Goal: Obtain resource: Download file/media

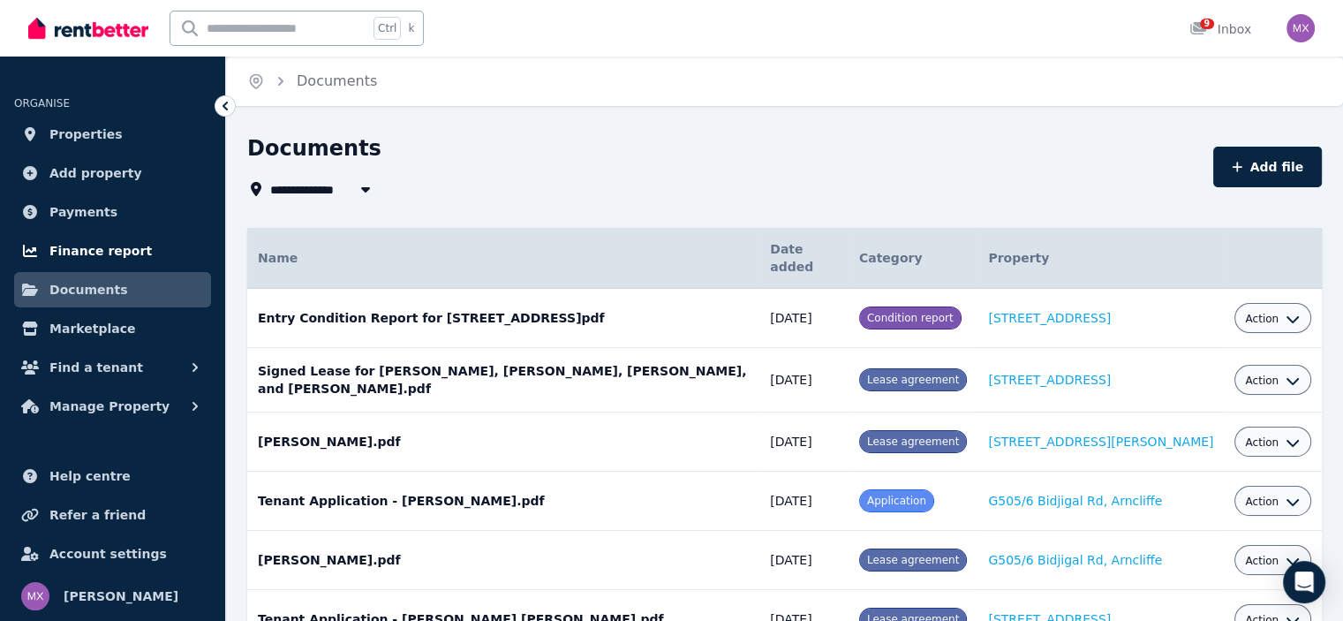
click at [162, 256] on link "Finance report" at bounding box center [112, 250] width 197 height 35
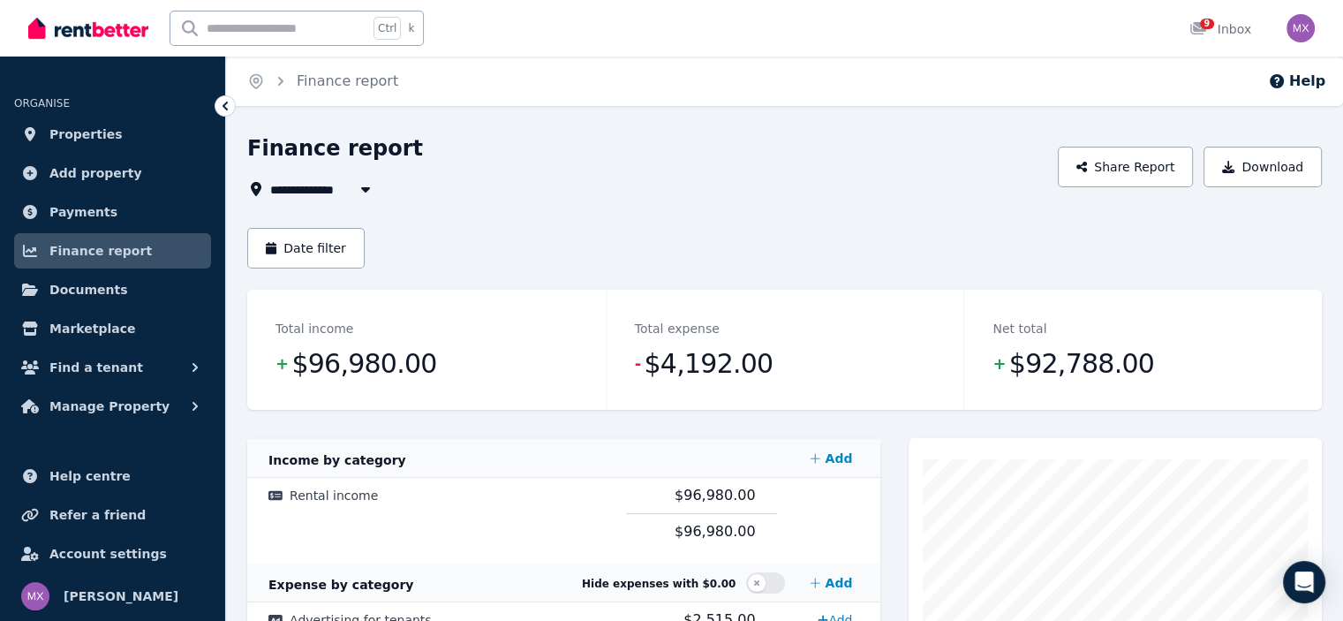
click at [345, 190] on span "All Properties" at bounding box center [327, 188] width 114 height 21
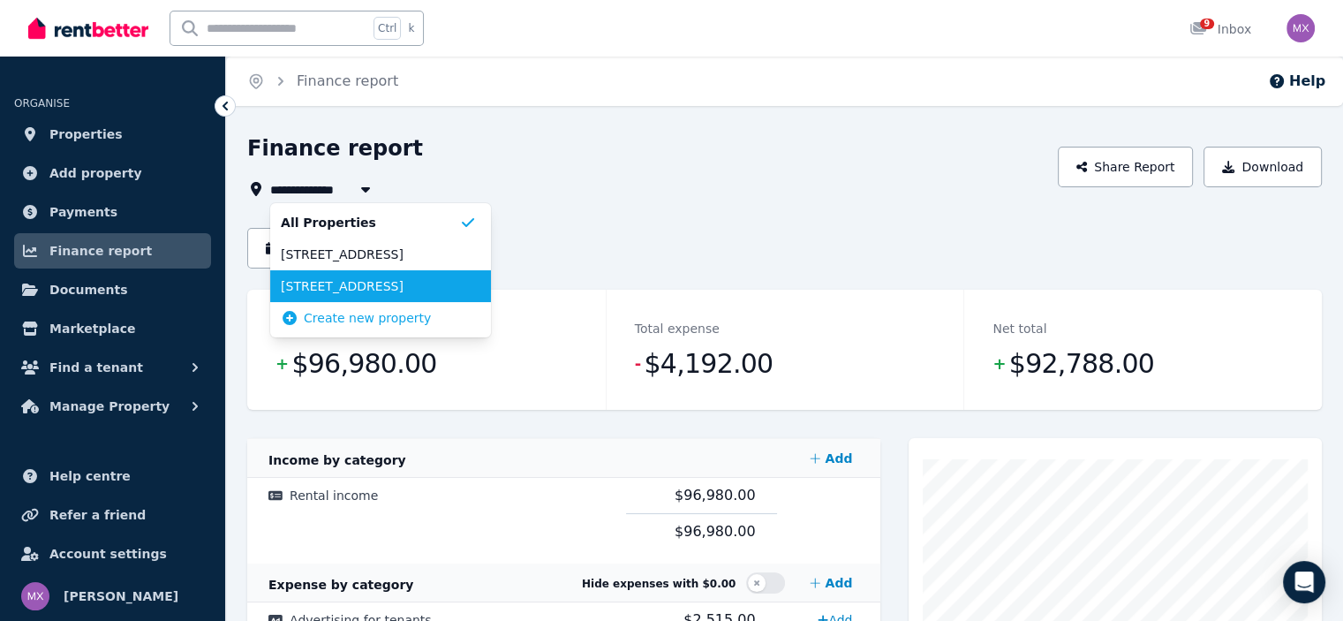
click at [339, 292] on span "[STREET_ADDRESS]" at bounding box center [370, 286] width 178 height 18
type input "**********"
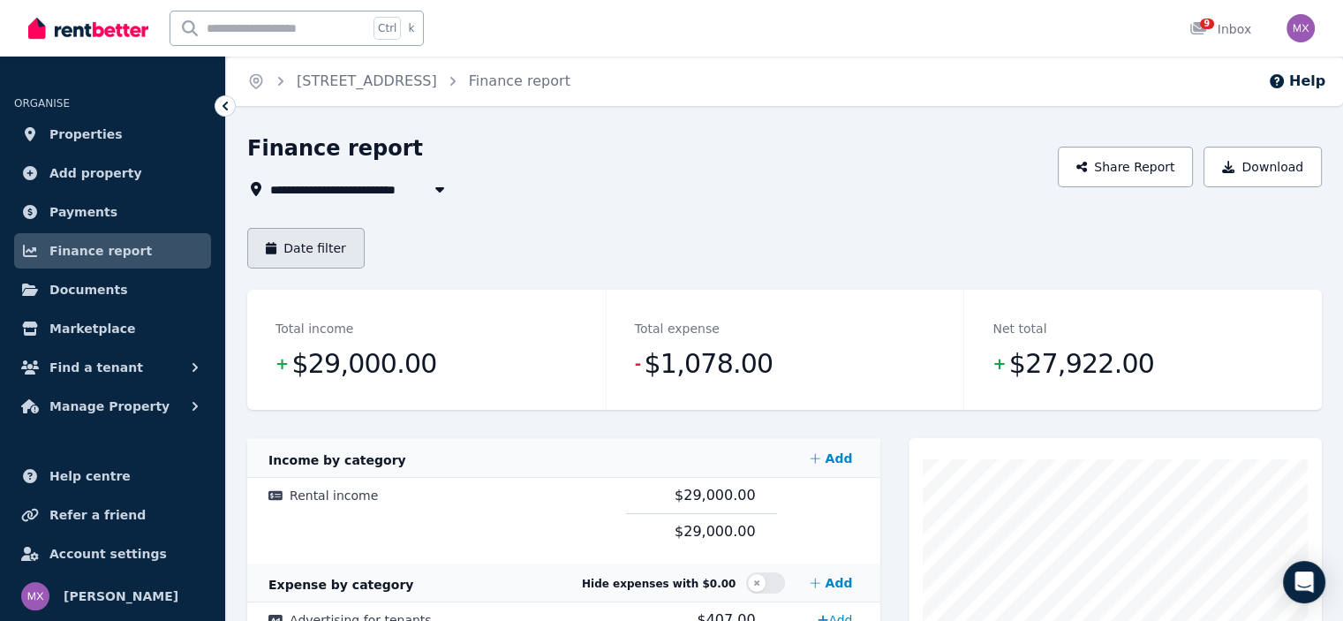
click at [348, 257] on button "Date filter" at bounding box center [305, 248] width 117 height 41
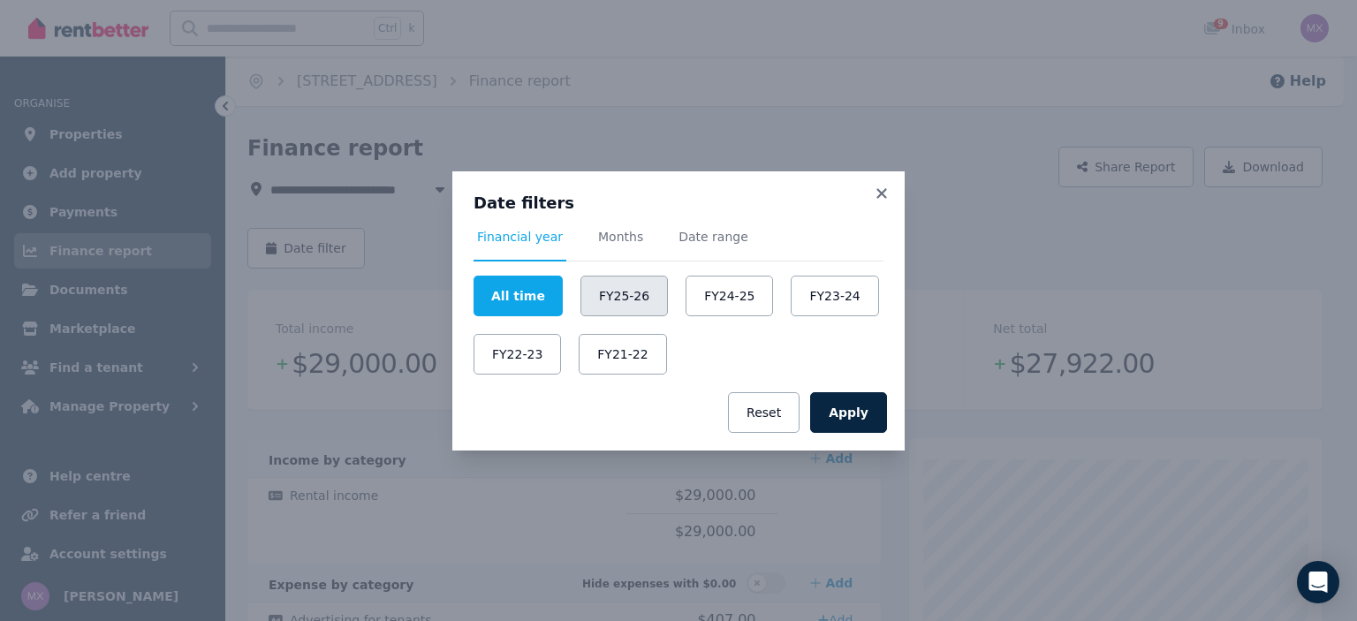
click at [590, 302] on button "FY25-26" at bounding box center [623, 296] width 87 height 41
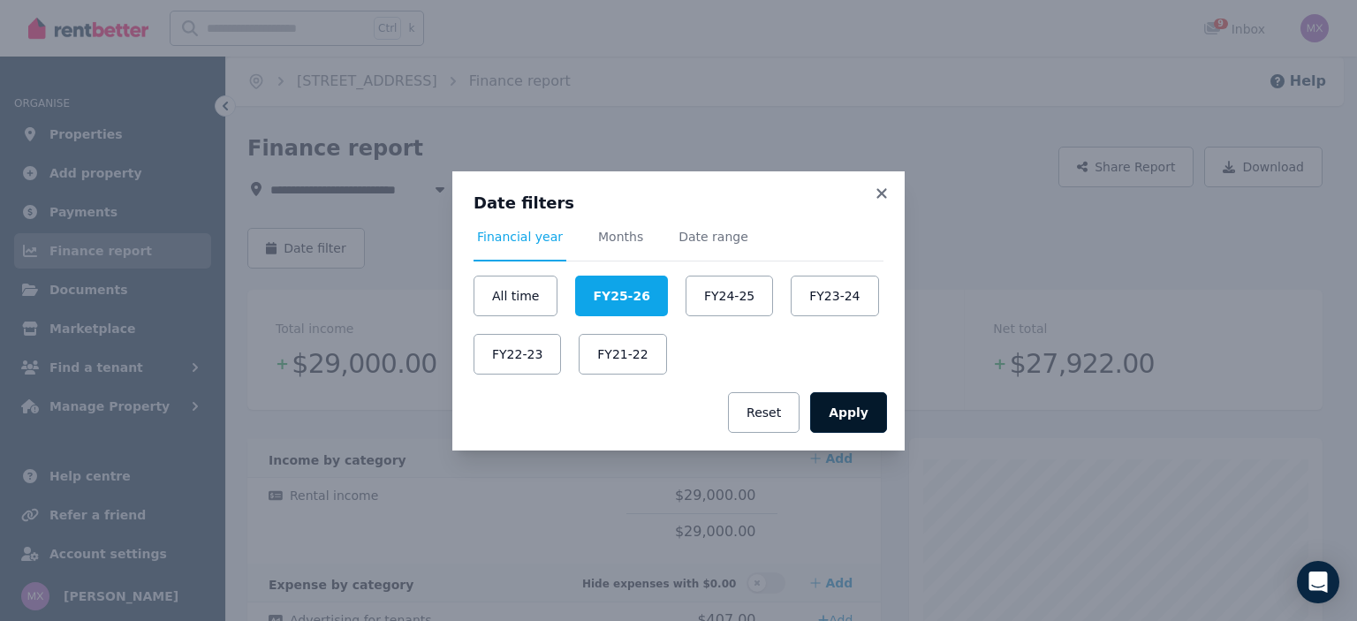
click at [855, 412] on button "Apply" at bounding box center [848, 412] width 77 height 41
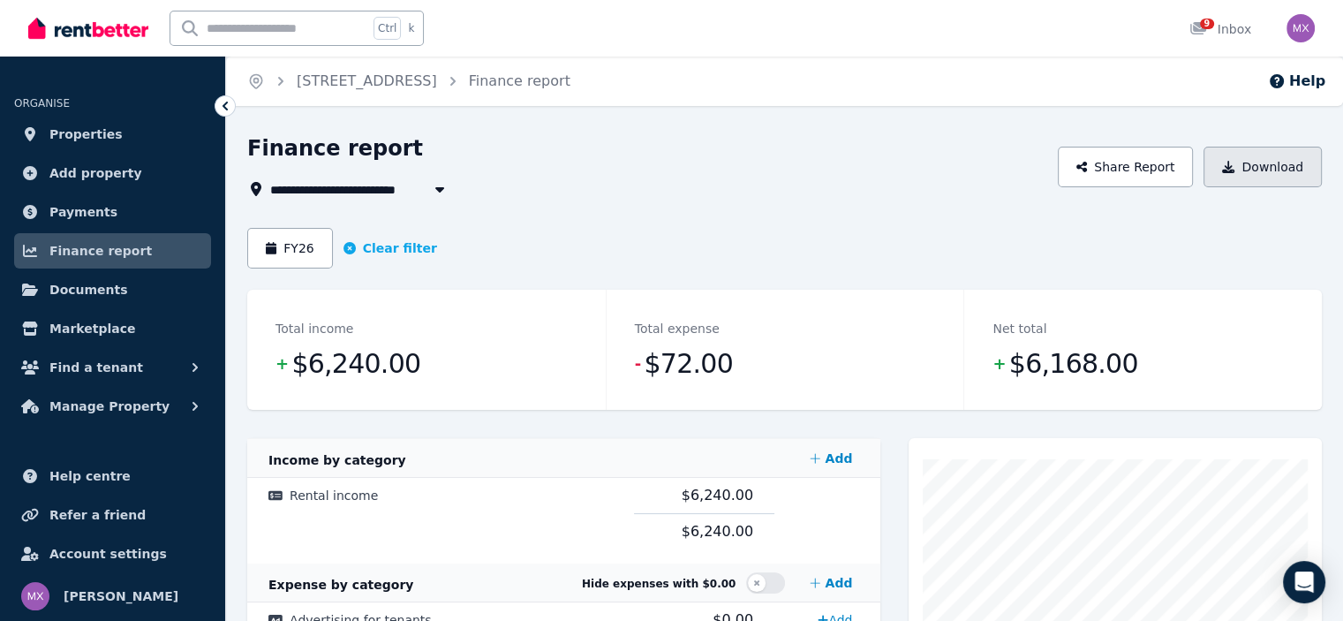
click at [1256, 164] on button "Download" at bounding box center [1263, 167] width 118 height 41
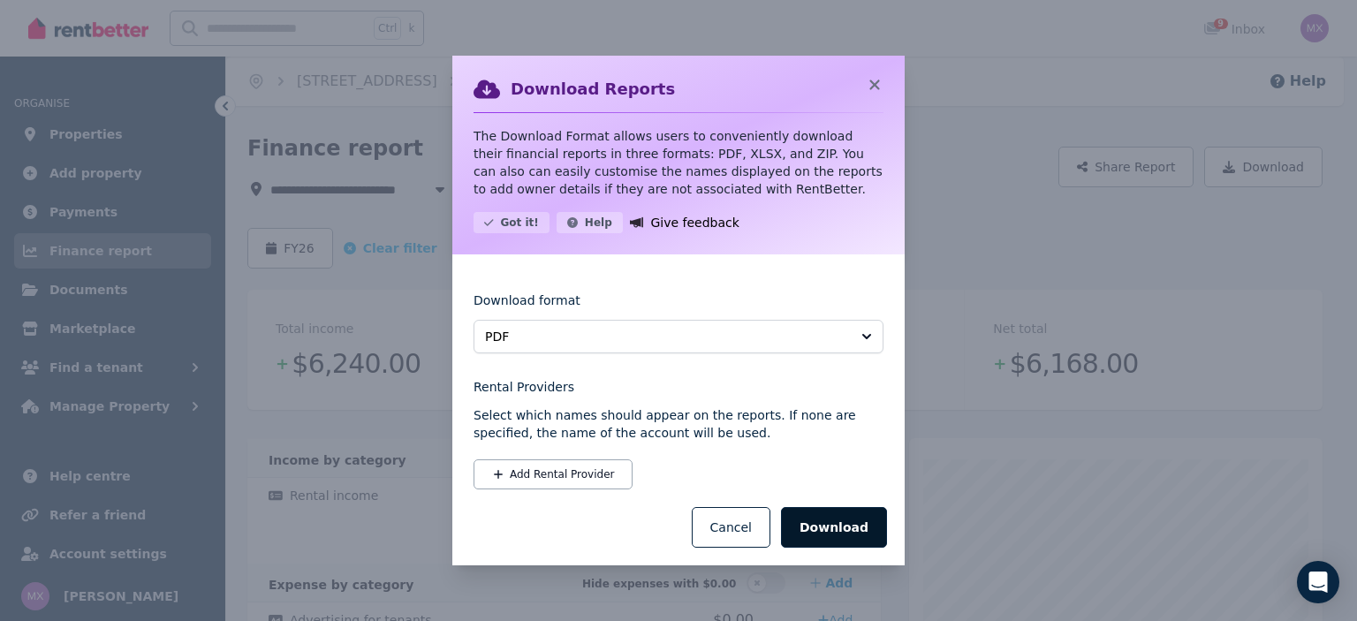
click at [829, 529] on button "Download" at bounding box center [834, 527] width 106 height 41
